Goal: Task Accomplishment & Management: Complete application form

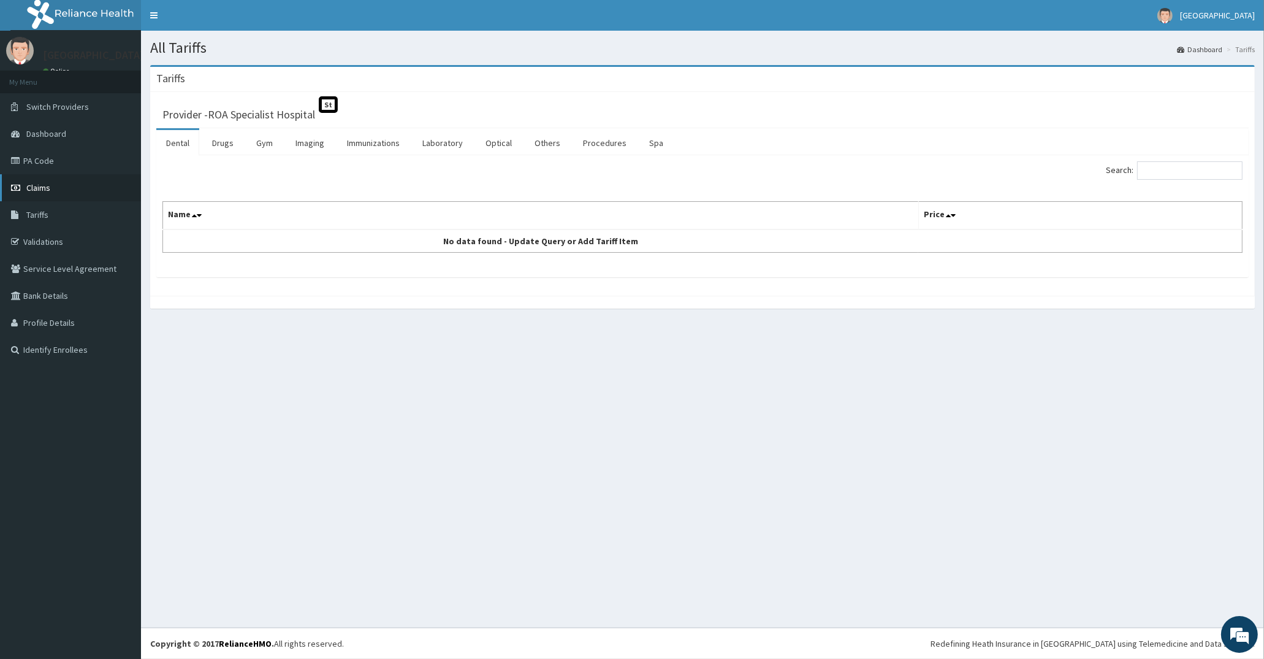
click at [49, 190] on span "Claims" at bounding box center [38, 187] width 24 height 11
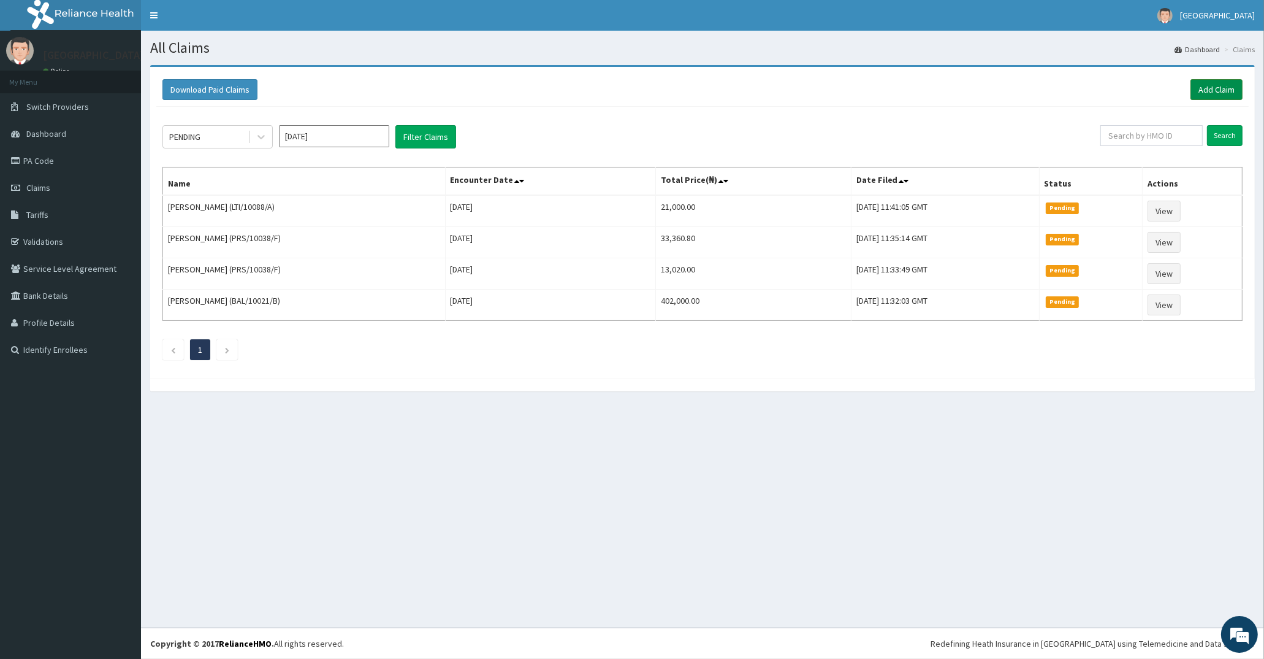
click at [1221, 87] on link "Add Claim" at bounding box center [1217, 89] width 52 height 21
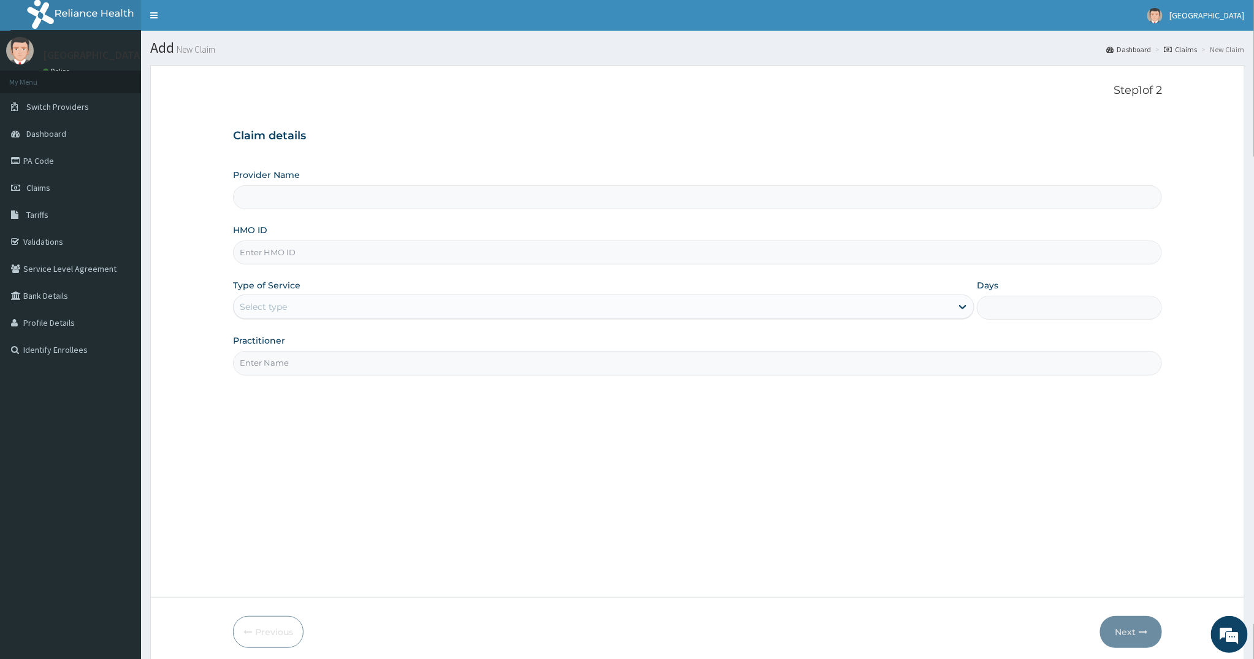
type input "ROA Specialist Hospital"
click at [271, 253] on input "HMO ID" at bounding box center [698, 252] width 930 height 24
type input "ODR/10015/A"
click at [277, 302] on div "Select type" at bounding box center [263, 306] width 47 height 12
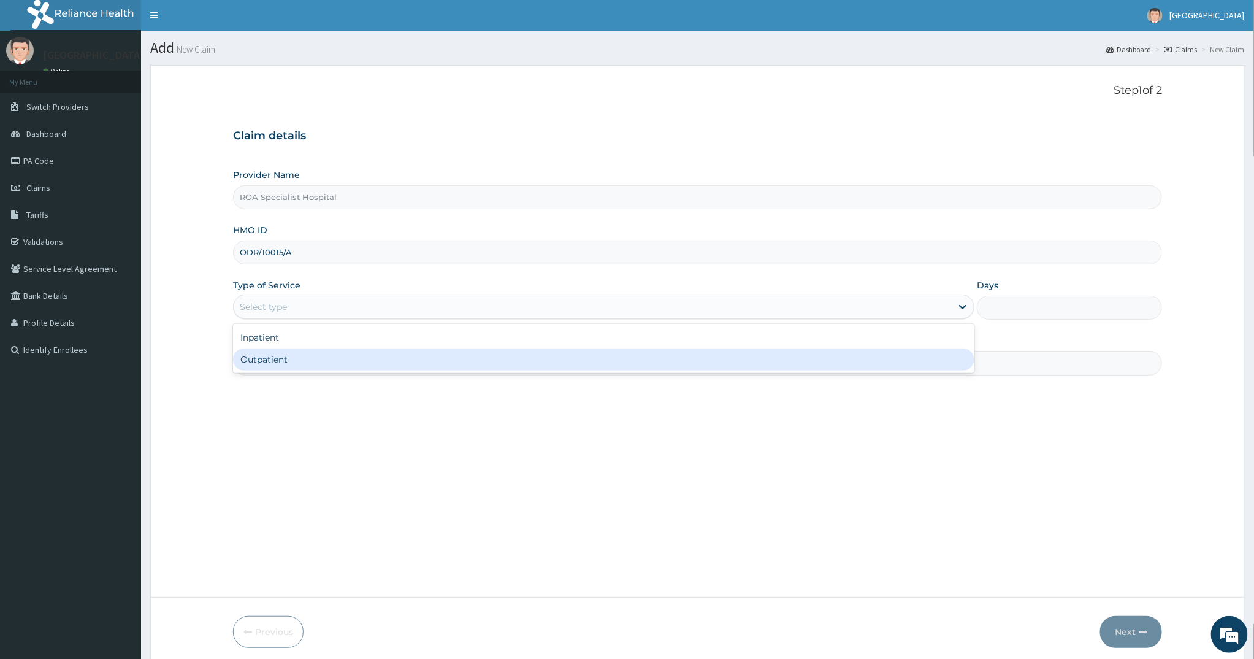
click at [273, 353] on div "Outpatient" at bounding box center [603, 359] width 741 height 22
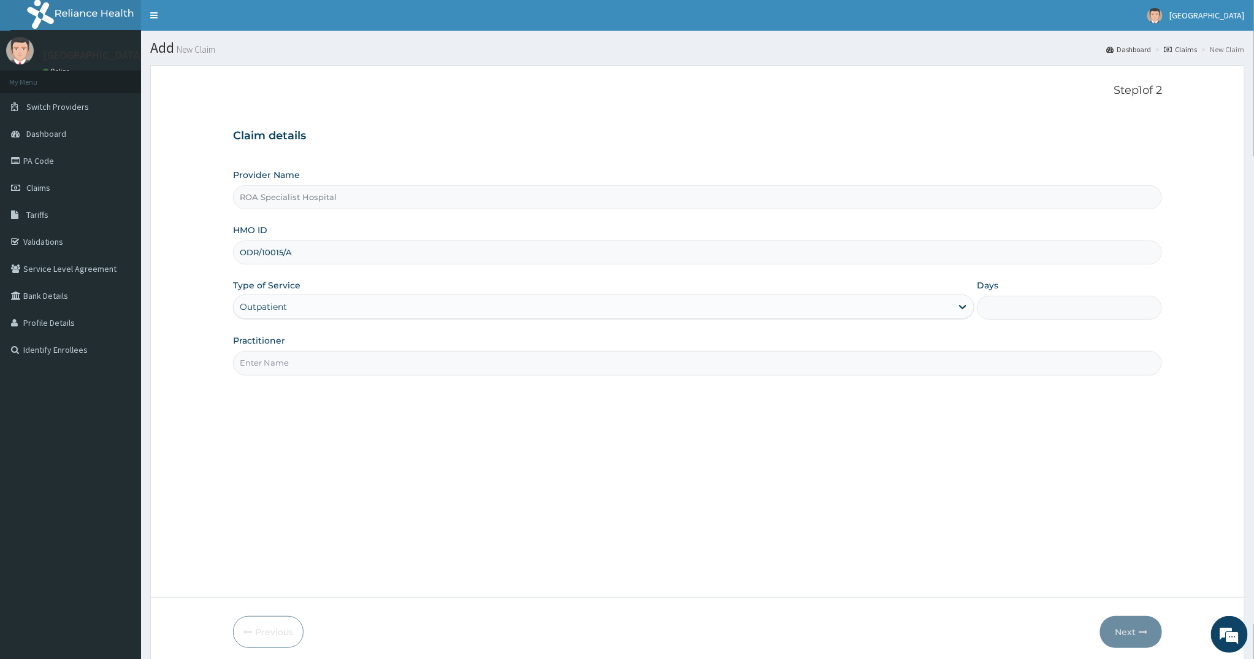
type input "1"
click at [270, 362] on input "Practitioner" at bounding box center [698, 363] width 930 height 24
type input "DR AMUSAN"
click at [1116, 628] on button "Next" at bounding box center [1131, 632] width 62 height 32
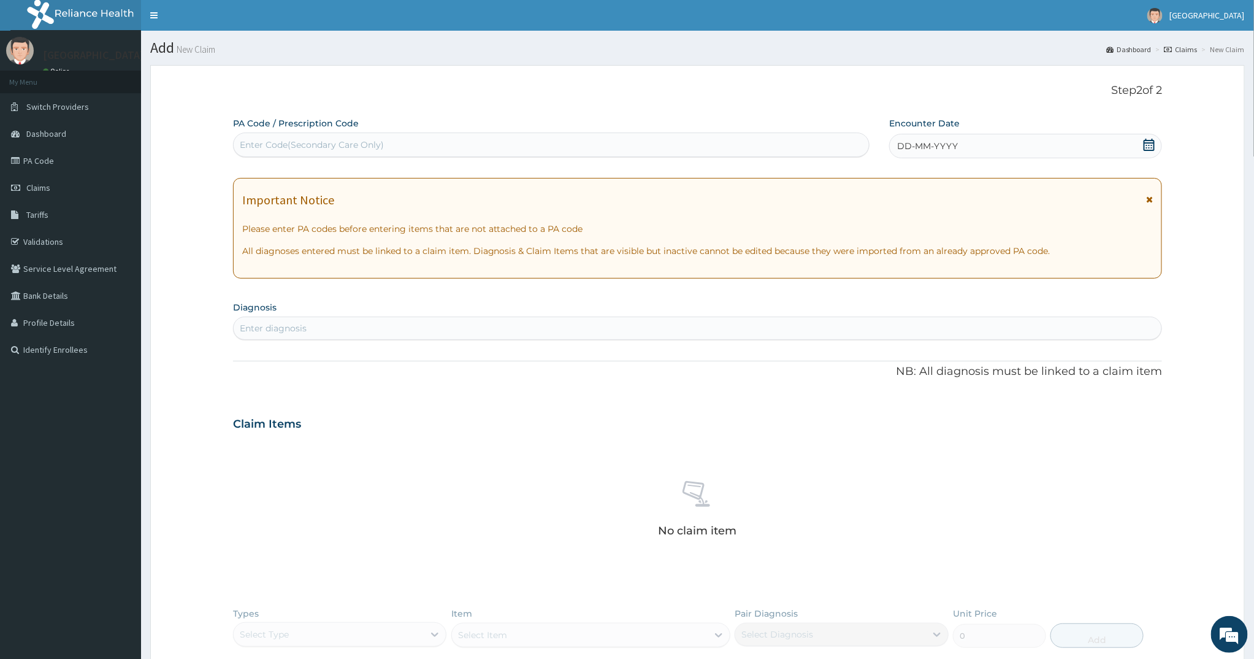
click at [299, 139] on div "Enter Code(Secondary Care Only)" at bounding box center [312, 145] width 144 height 12
paste input "PA/E7EB06"
type input "PA/E7EB06"
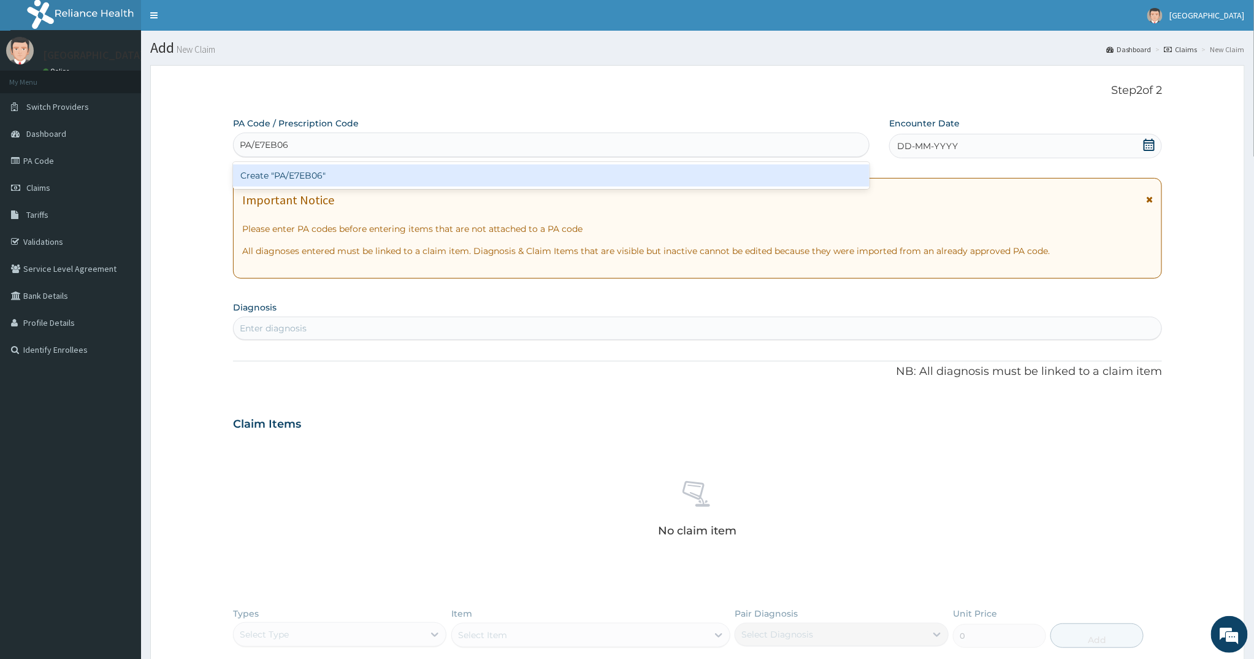
click at [331, 175] on div "Create "PA/E7EB06"" at bounding box center [551, 175] width 636 height 22
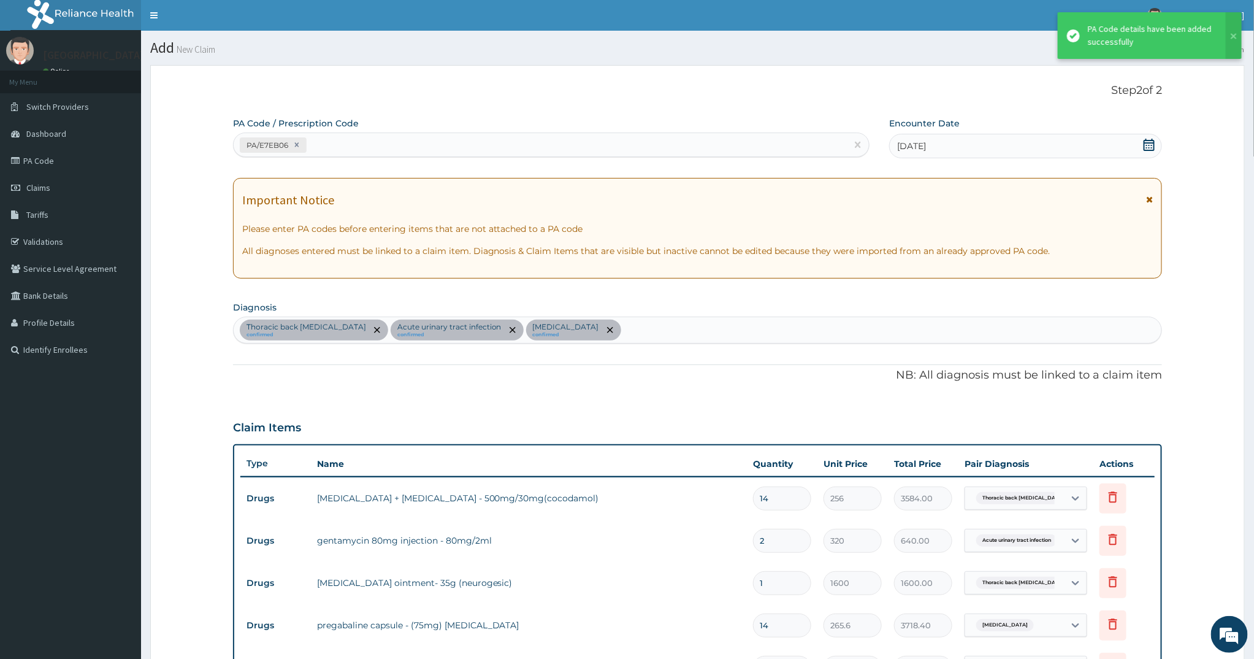
scroll to position [367, 0]
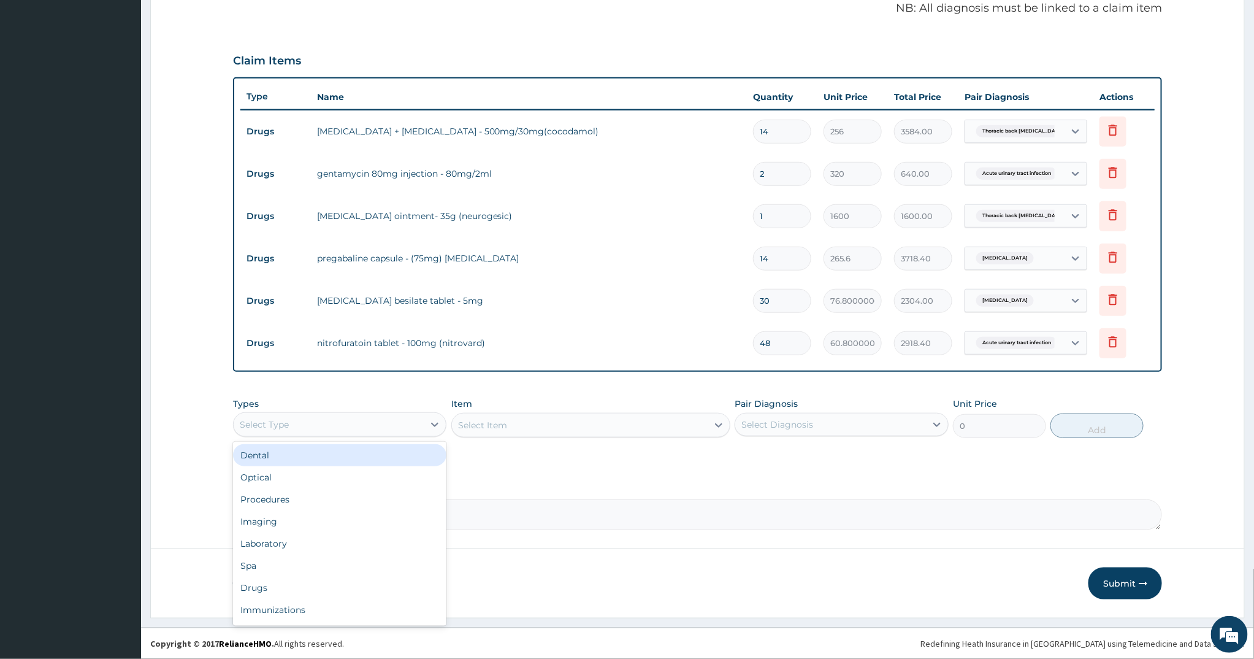
click at [386, 415] on div "Select Type" at bounding box center [329, 425] width 191 height 20
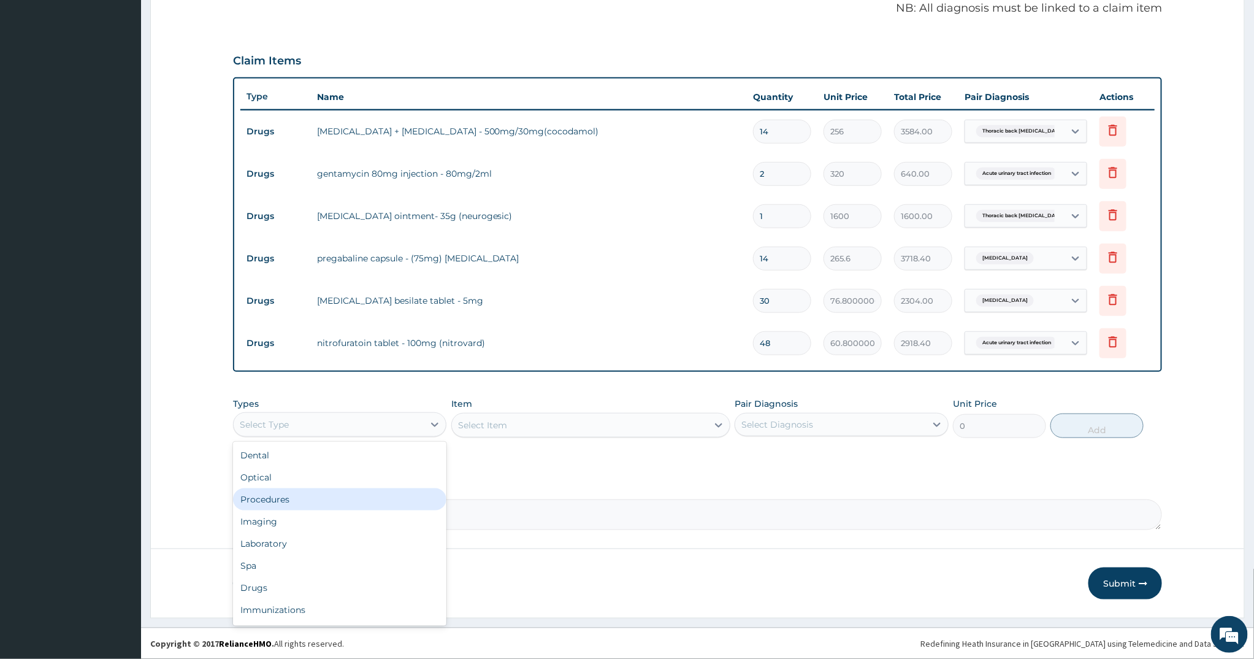
click at [310, 494] on div "Procedures" at bounding box center [340, 499] width 214 height 22
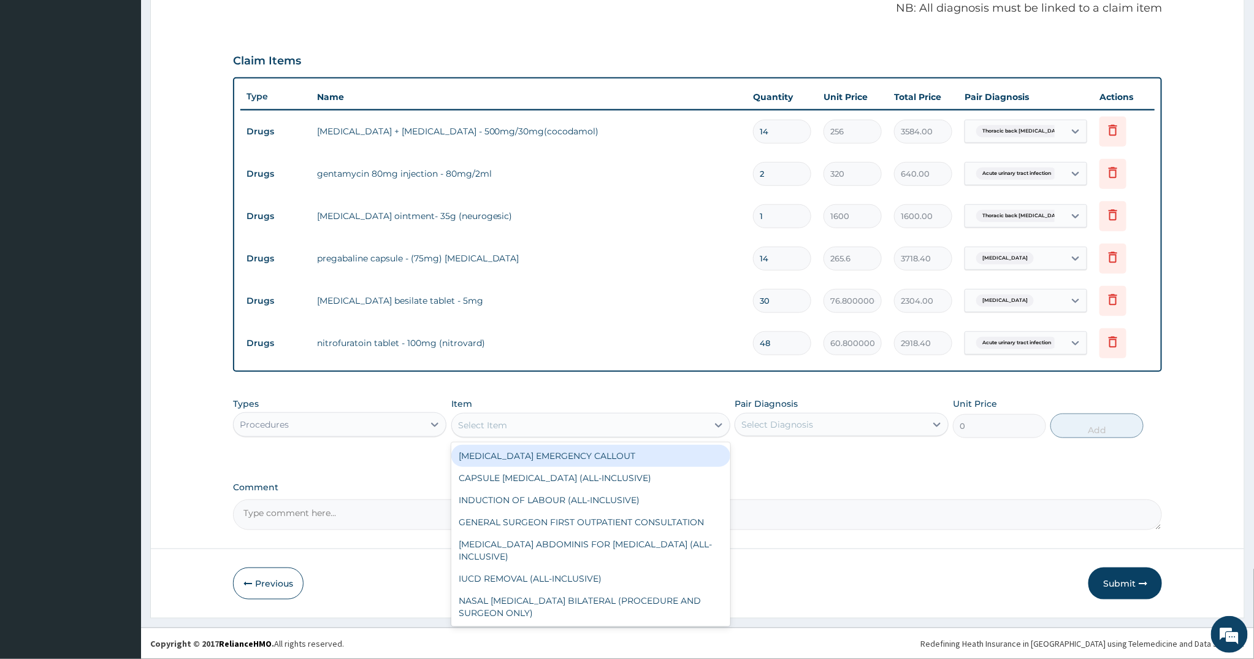
click at [509, 427] on div "Select Item" at bounding box center [580, 425] width 256 height 20
type input "P"
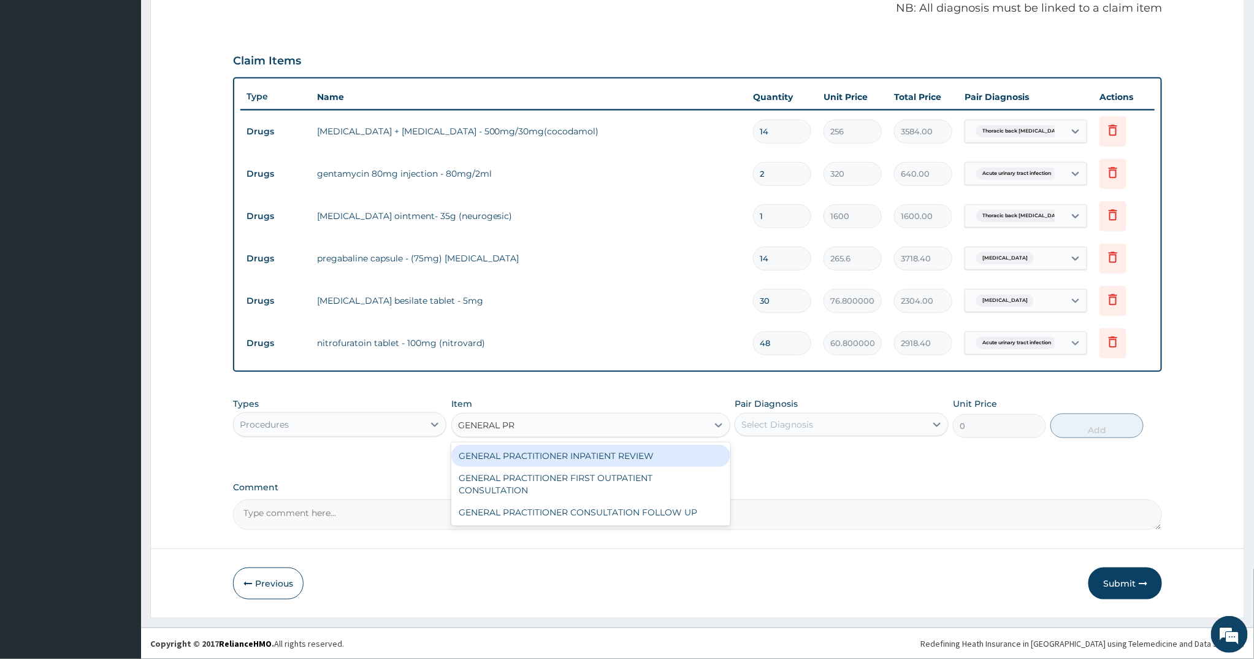
type input "GENERAL PRA"
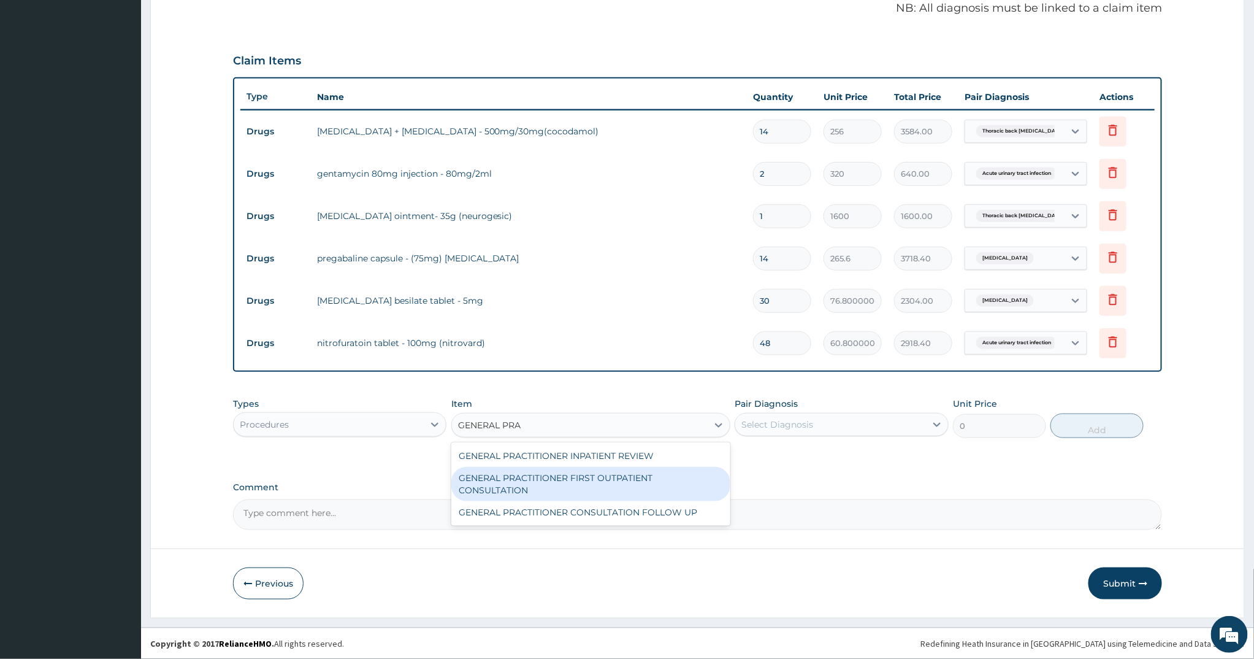
click at [548, 481] on div "GENERAL PRACTITIONER FIRST OUTPATIENT CONSULTATION" at bounding box center [590, 484] width 279 height 34
type input "4500"
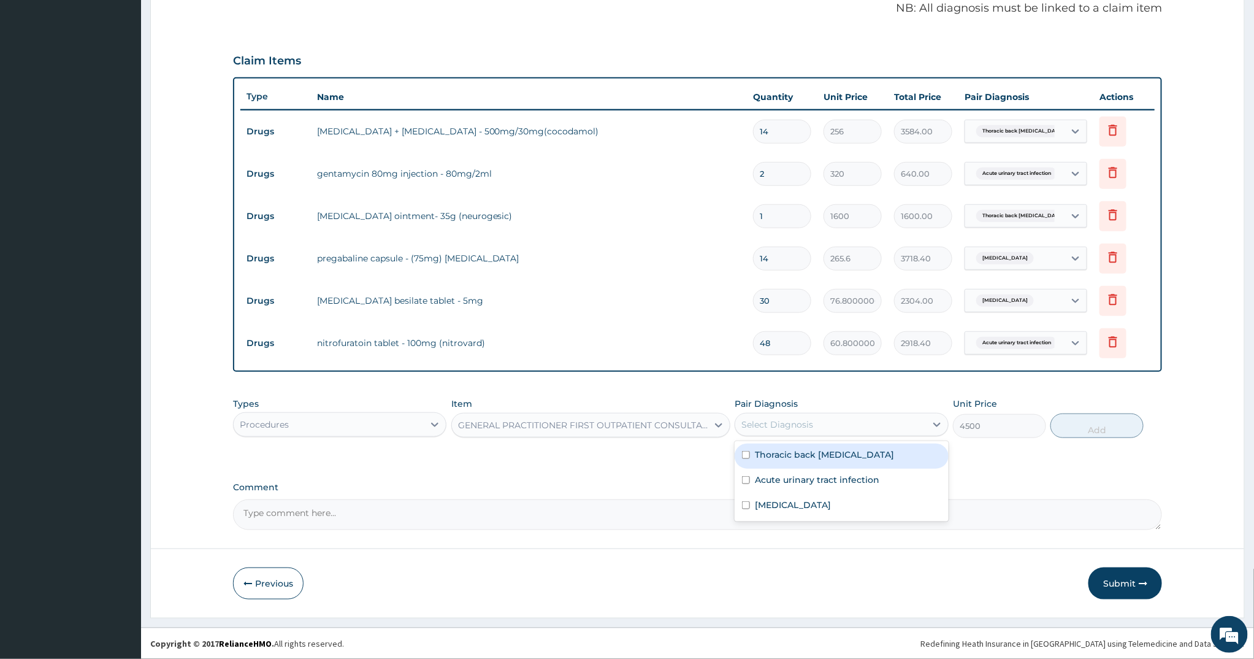
click at [787, 423] on div "Select Diagnosis" at bounding box center [777, 424] width 72 height 12
click at [793, 492] on div "Acute urinary tract infection" at bounding box center [842, 480] width 214 height 25
checkbox input "true"
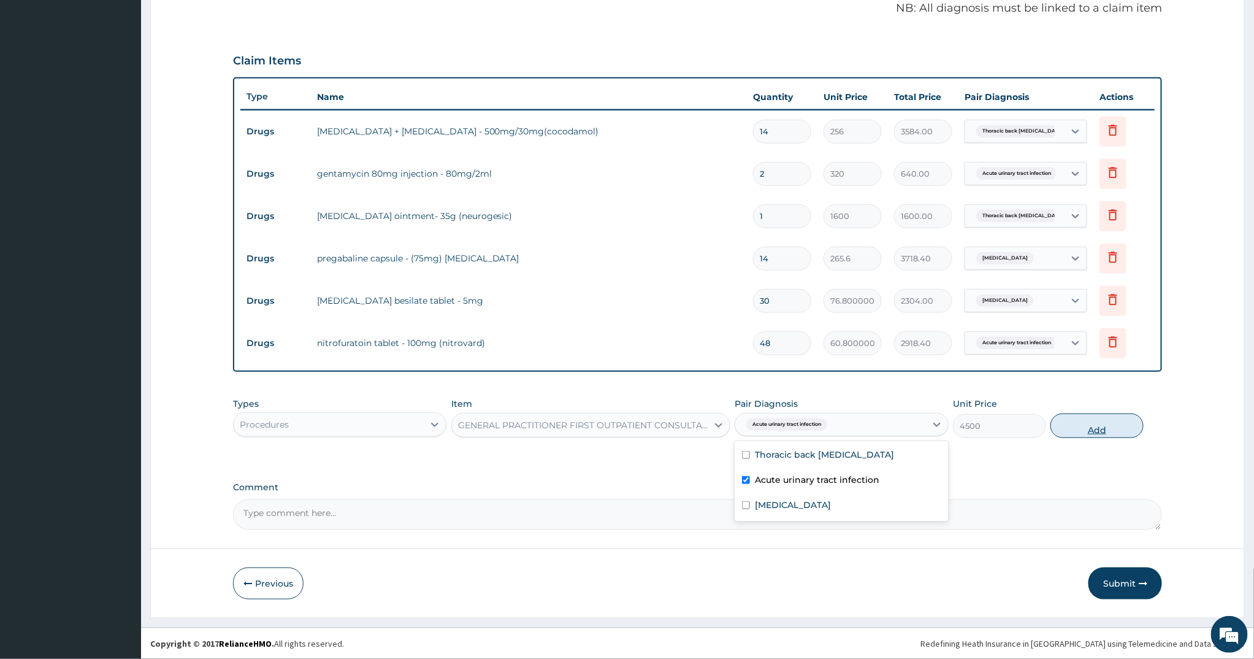
click at [1084, 429] on button "Add" at bounding box center [1096, 425] width 93 height 25
type input "0"
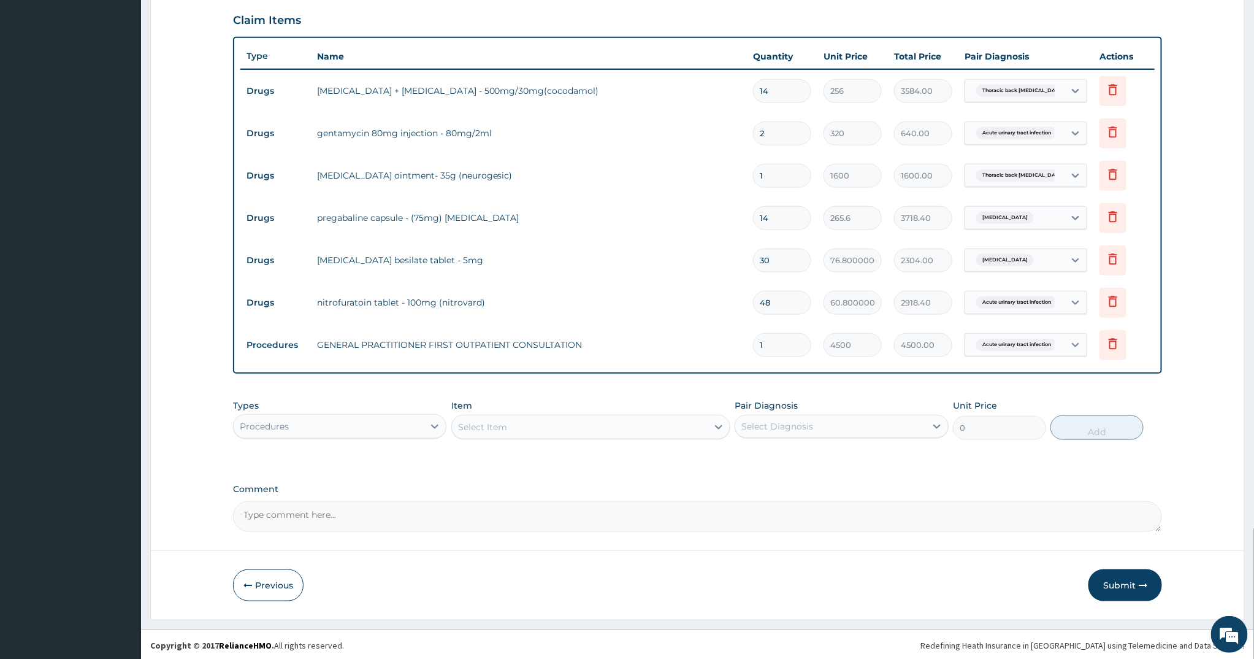
scroll to position [409, 0]
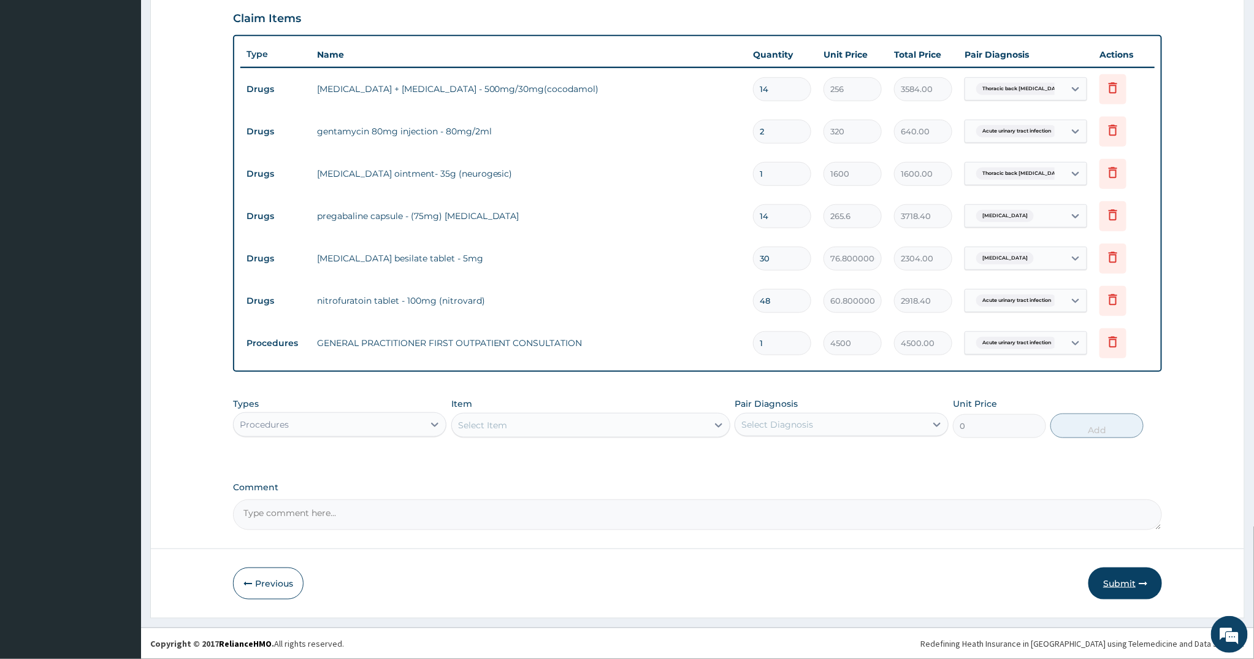
click at [1123, 581] on button "Submit" at bounding box center [1125, 583] width 74 height 32
